Goal: Information Seeking & Learning: Learn about a topic

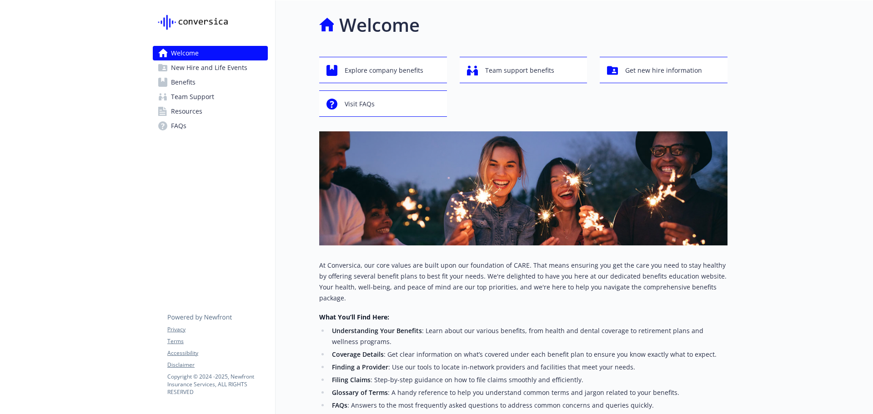
click at [195, 72] on span "New Hire and Life Events" at bounding box center [209, 67] width 76 height 15
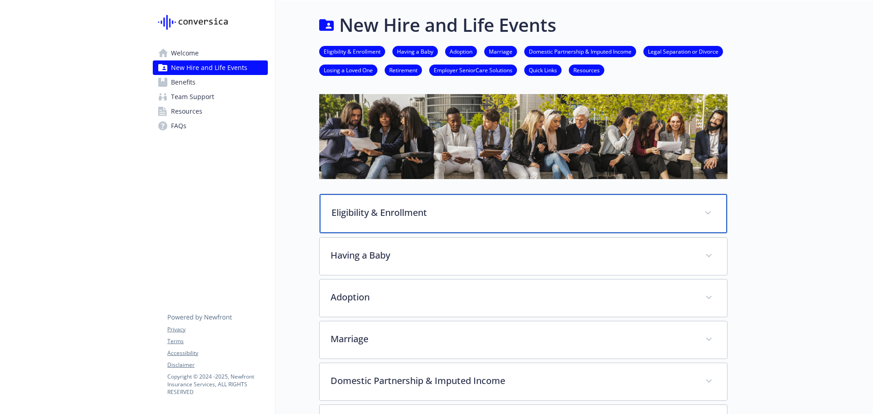
click at [436, 216] on p "Eligibility & Enrollment" at bounding box center [512, 213] width 362 height 14
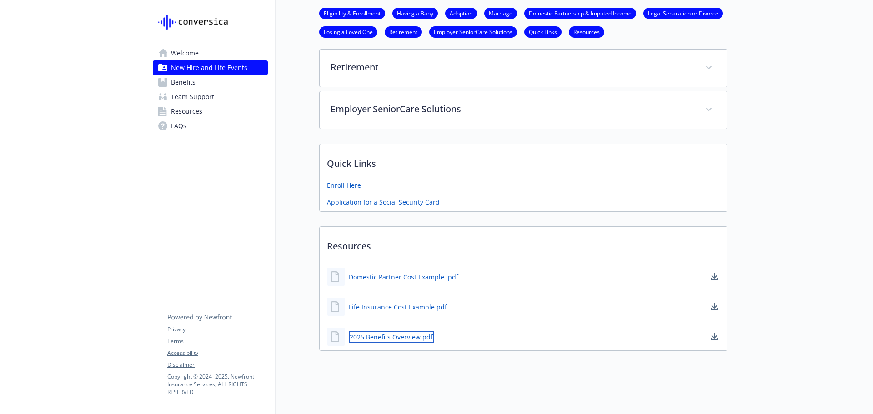
scroll to position [883, 0]
click at [405, 333] on link "2025 Benefits Overview.pdf" at bounding box center [391, 338] width 85 height 11
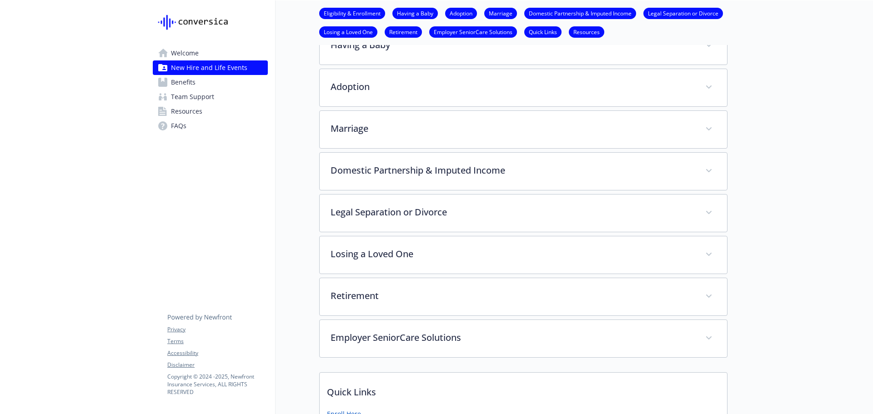
scroll to position [656, 0]
